Goal: Task Accomplishment & Management: Use online tool/utility

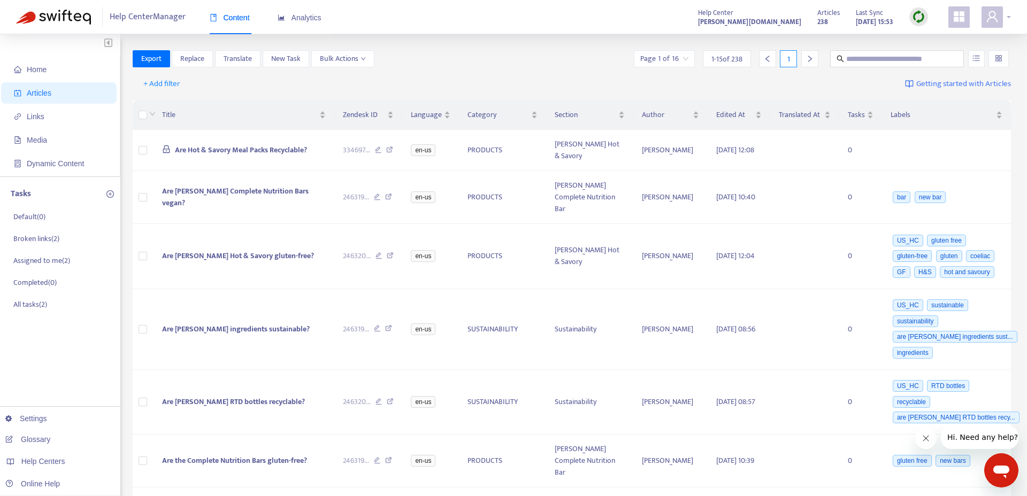
click at [992, 17] on icon "user" at bounding box center [992, 16] width 13 height 13
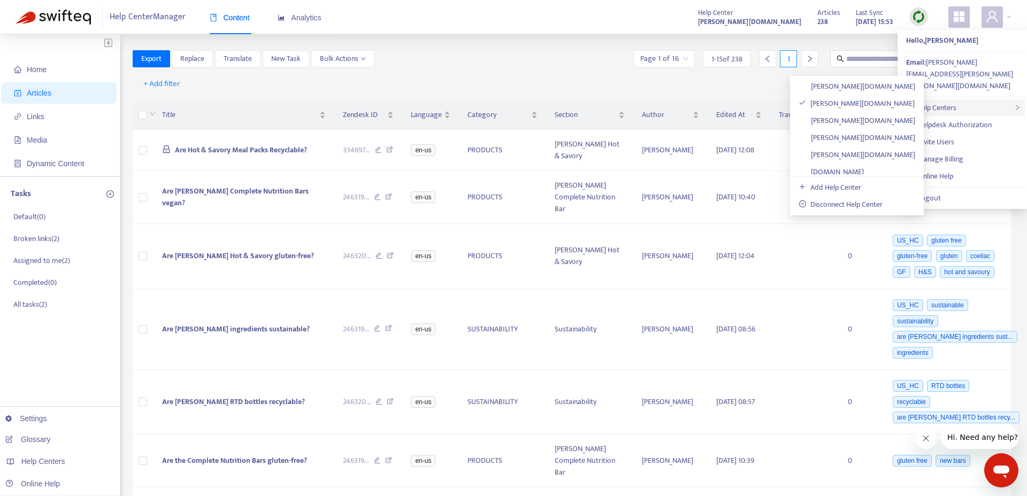
click at [974, 99] on div "Help Centers" at bounding box center [962, 107] width 125 height 17
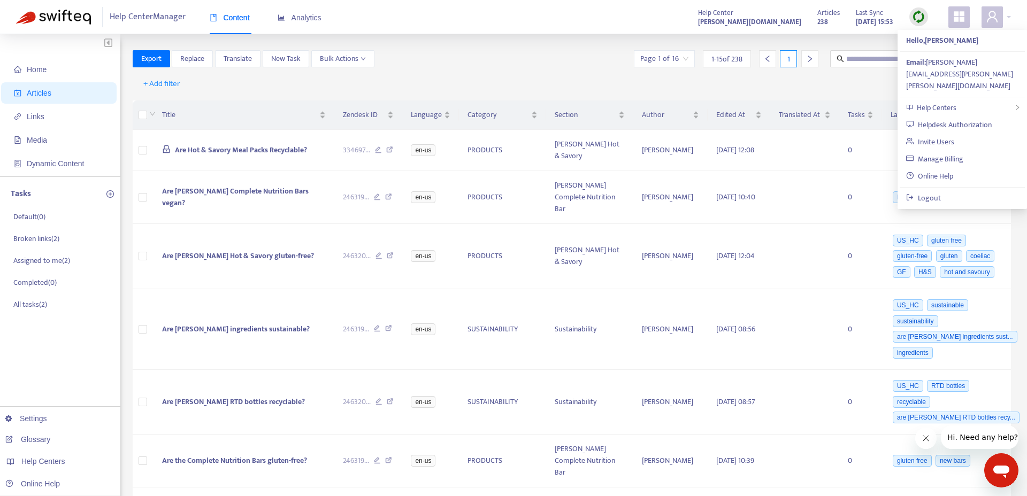
click at [604, 32] on div "Help Center Manager Content Analytics Help Center [PERSON_NAME][DOMAIN_NAME] Ar…" at bounding box center [513, 17] width 1027 height 34
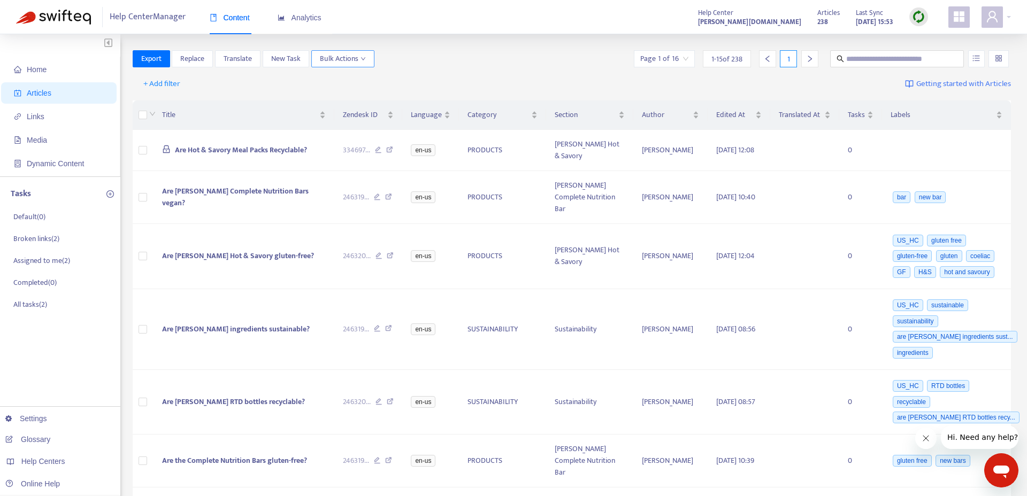
click at [346, 62] on span "Bulk Actions" at bounding box center [343, 59] width 46 height 12
click at [355, 80] on span "Duplicate" at bounding box center [357, 80] width 74 height 12
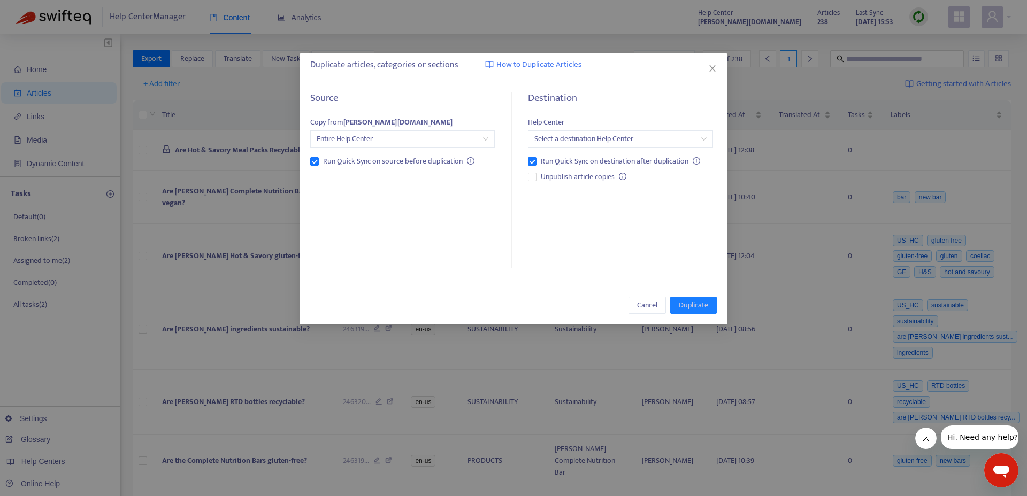
click at [409, 135] on span "Entire Help Center" at bounding box center [403, 139] width 172 height 16
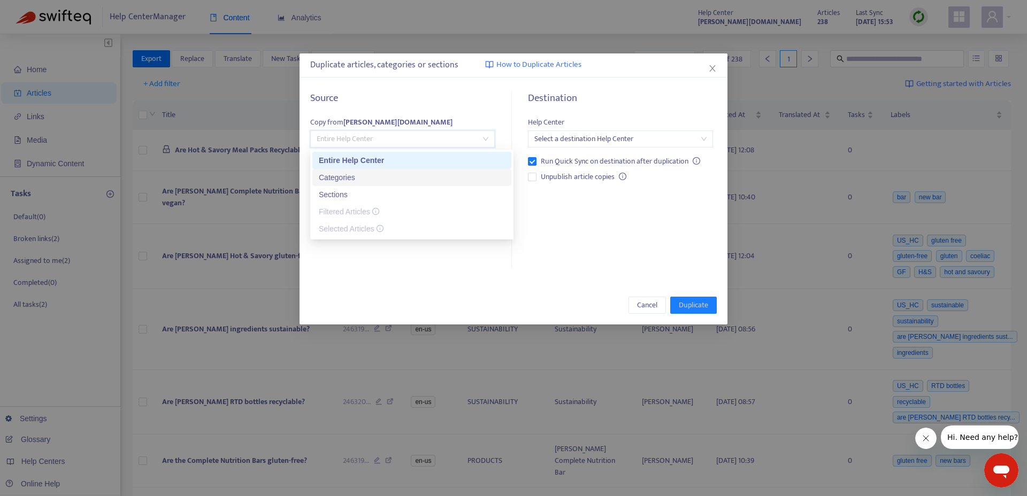
click at [383, 179] on div "Categories" at bounding box center [412, 178] width 186 height 12
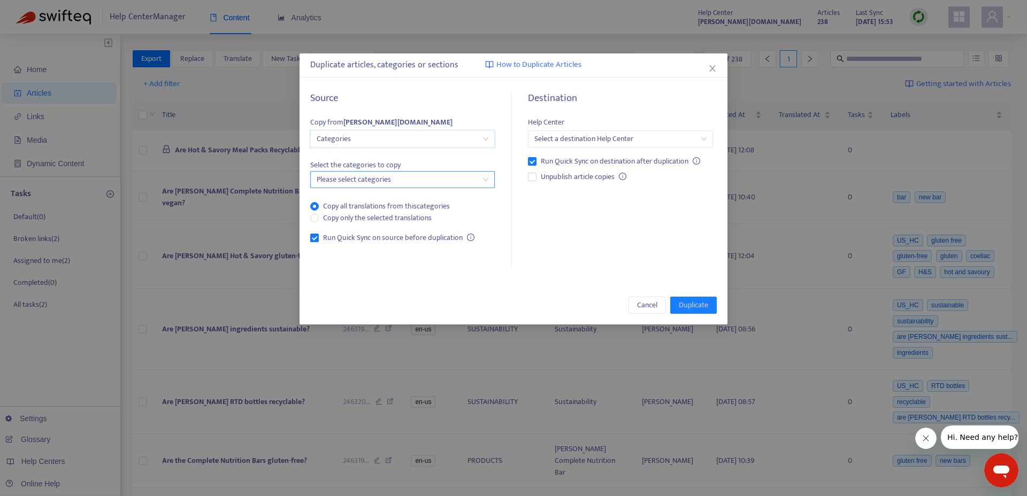
click at [413, 177] on div at bounding box center [397, 179] width 168 height 13
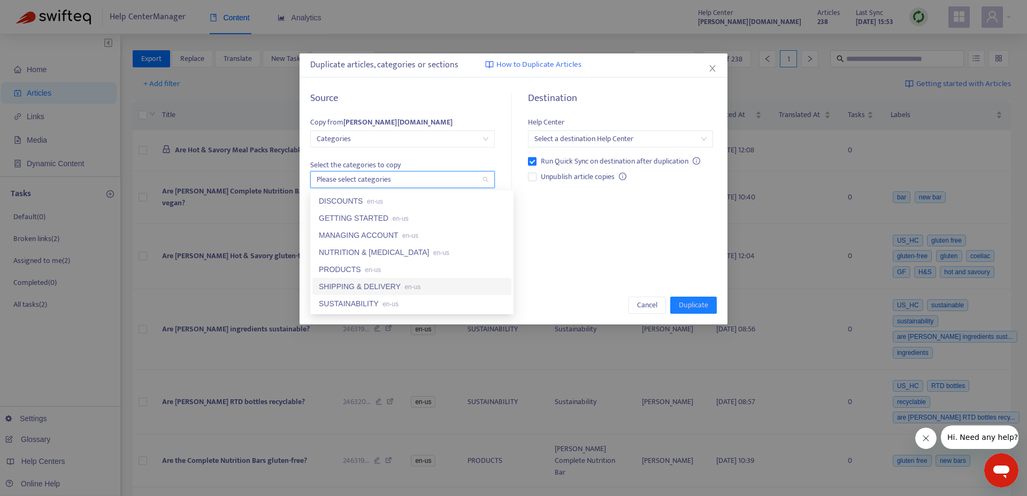
click at [390, 289] on div "SHIPPING & DELIVERY en-us" at bounding box center [412, 287] width 186 height 12
click at [625, 138] on input "search" at bounding box center [620, 139] width 172 height 16
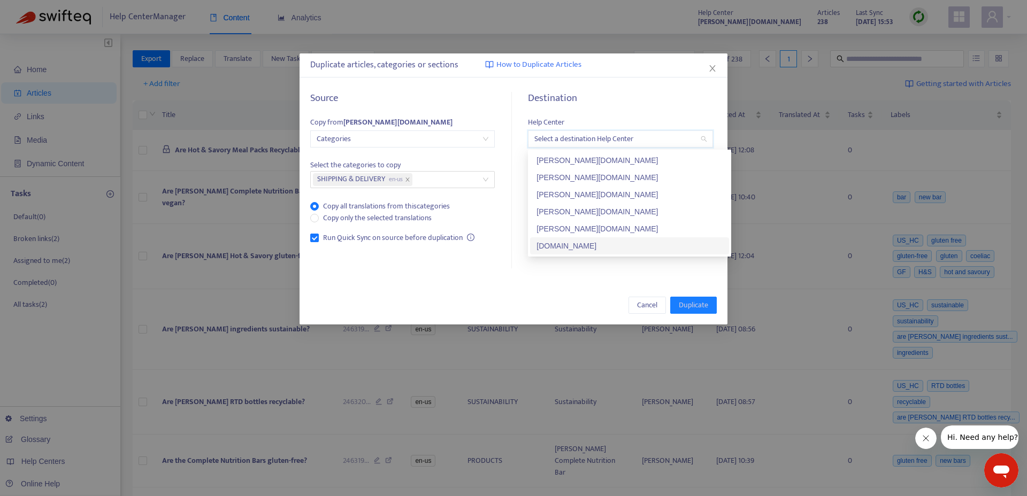
click at [623, 245] on div "[DOMAIN_NAME]" at bounding box center [630, 246] width 186 height 12
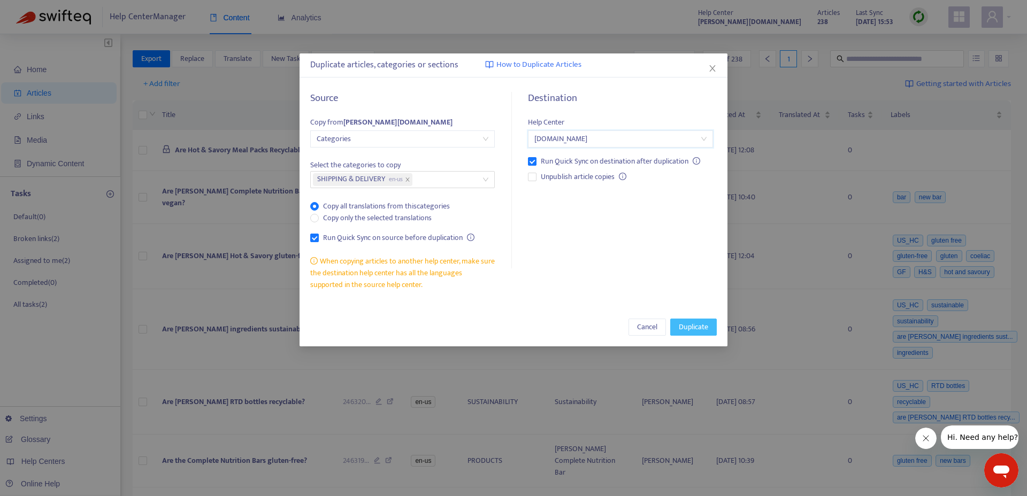
click at [705, 334] on button "Duplicate" at bounding box center [693, 327] width 47 height 17
